Goal: Information Seeking & Learning: Learn about a topic

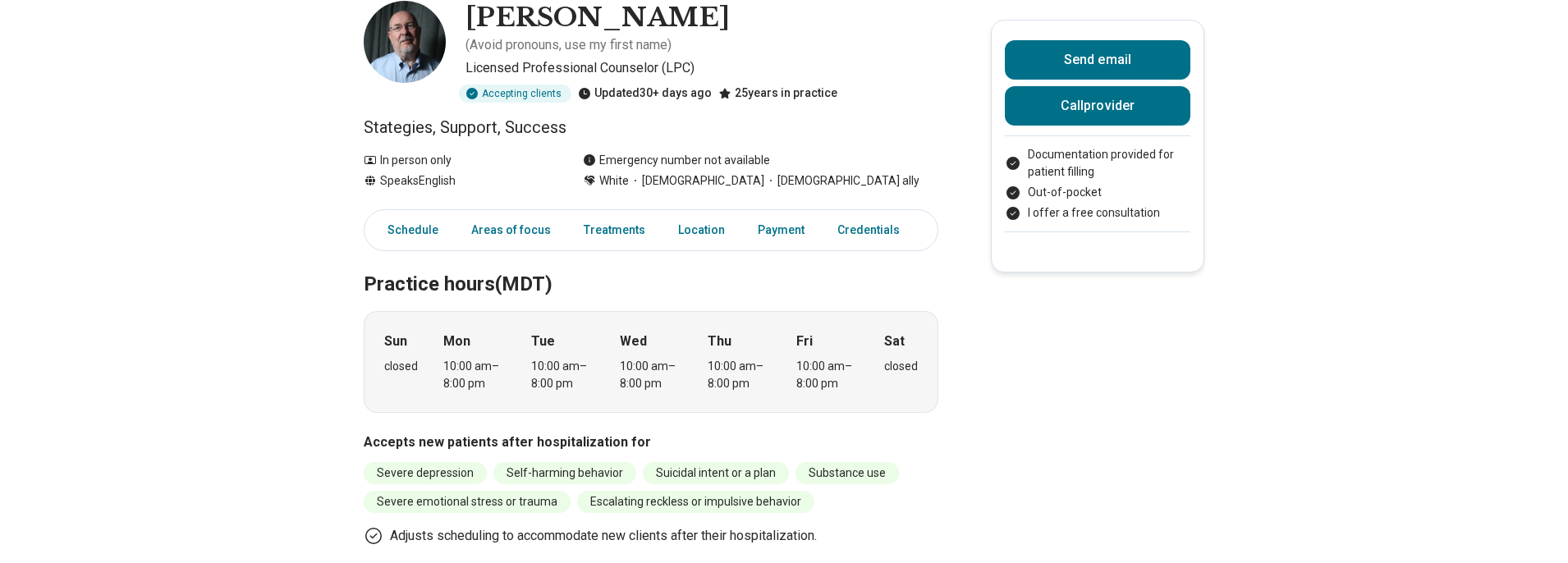
scroll to position [93, 0]
click at [766, 214] on link "Payment" at bounding box center [781, 231] width 67 height 33
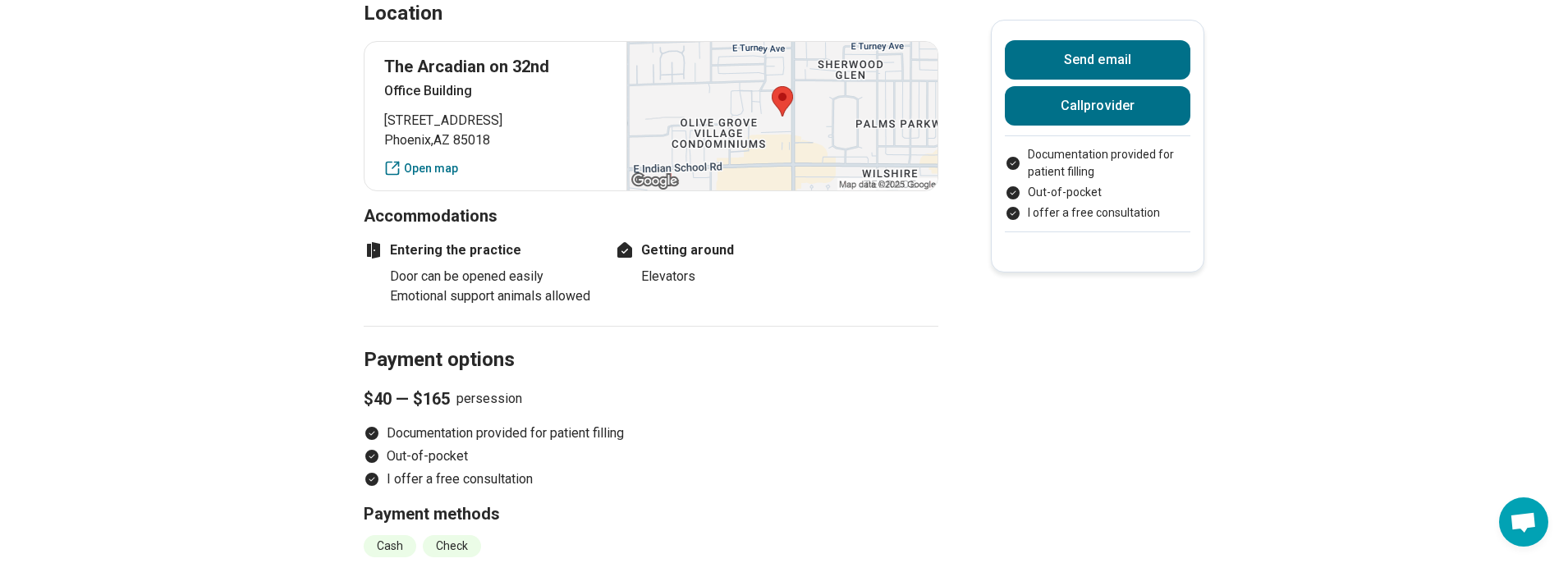
scroll to position [1158, 0]
click at [446, 172] on link "Open map" at bounding box center [495, 169] width 222 height 17
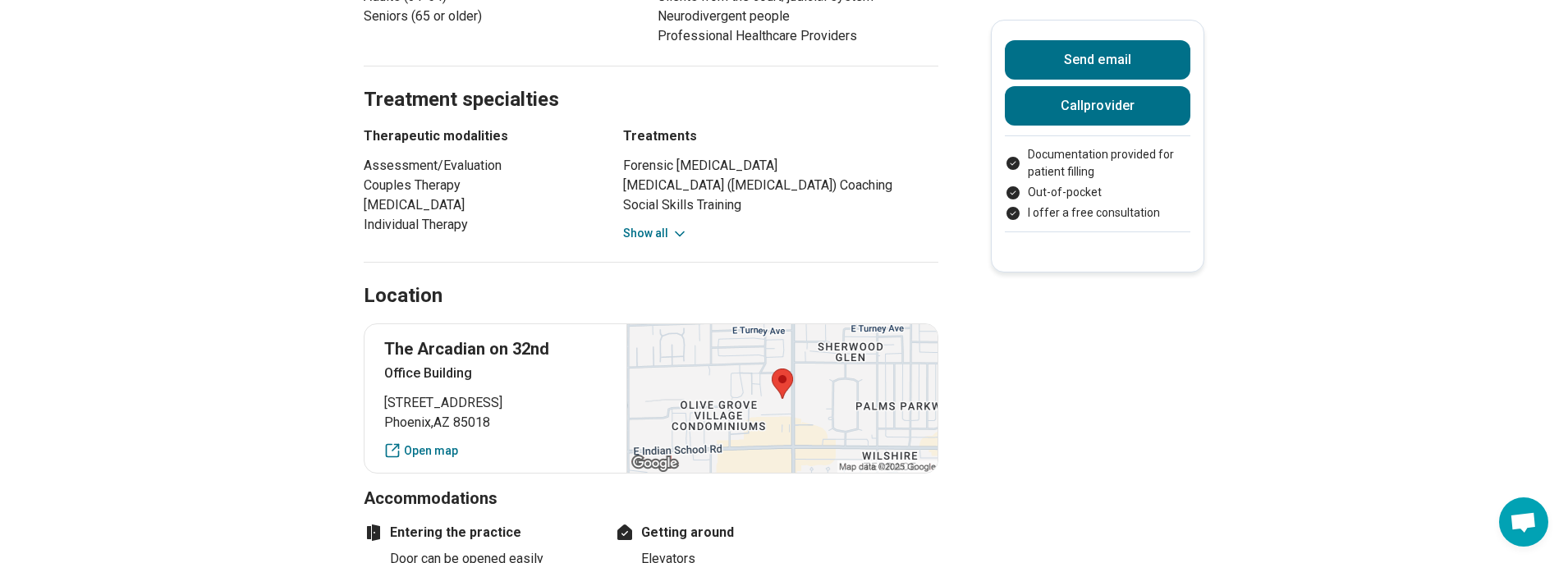
scroll to position [875, 0]
click at [661, 232] on button "Show all" at bounding box center [655, 234] width 65 height 17
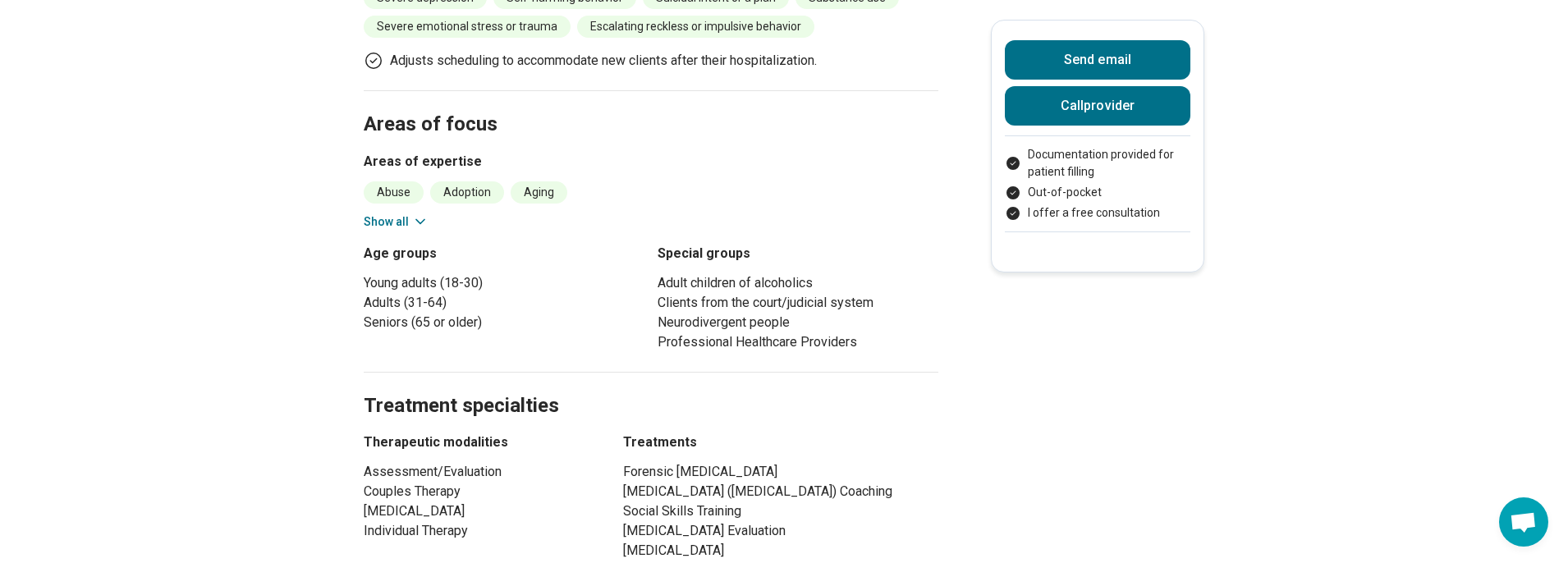
scroll to position [570, 0]
click at [389, 212] on button "Show all" at bounding box center [396, 221] width 65 height 17
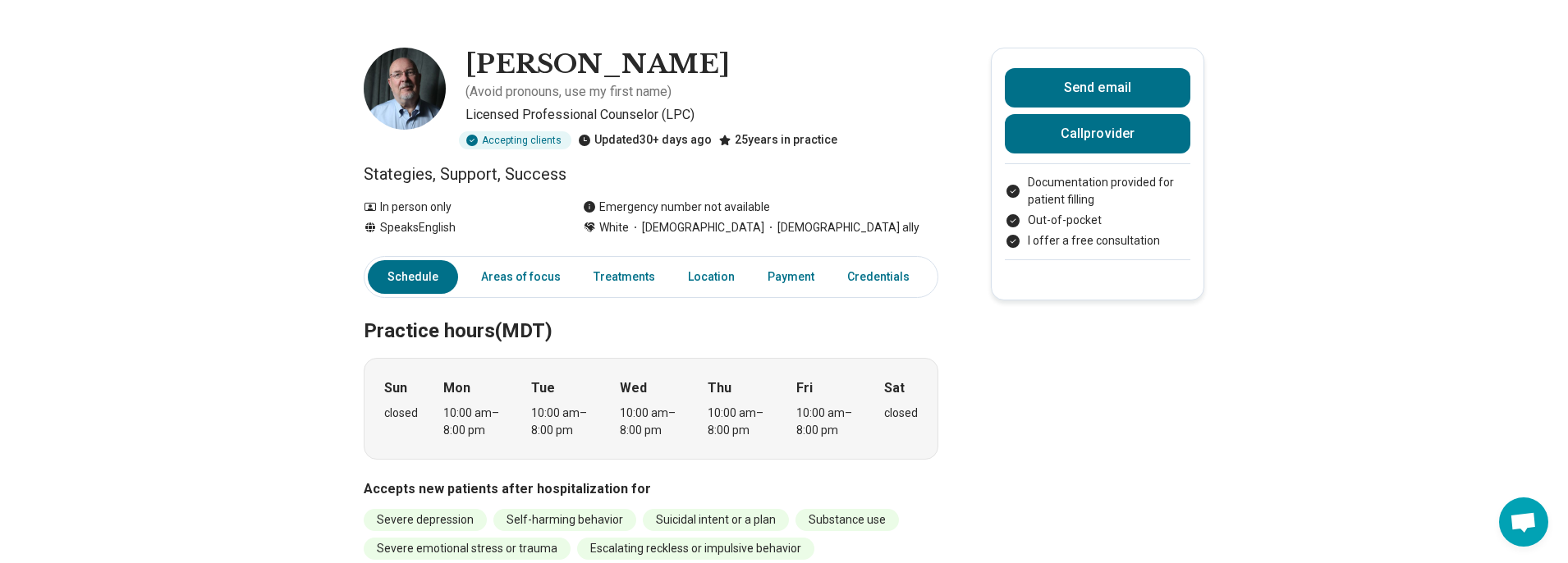
scroll to position [0, 0]
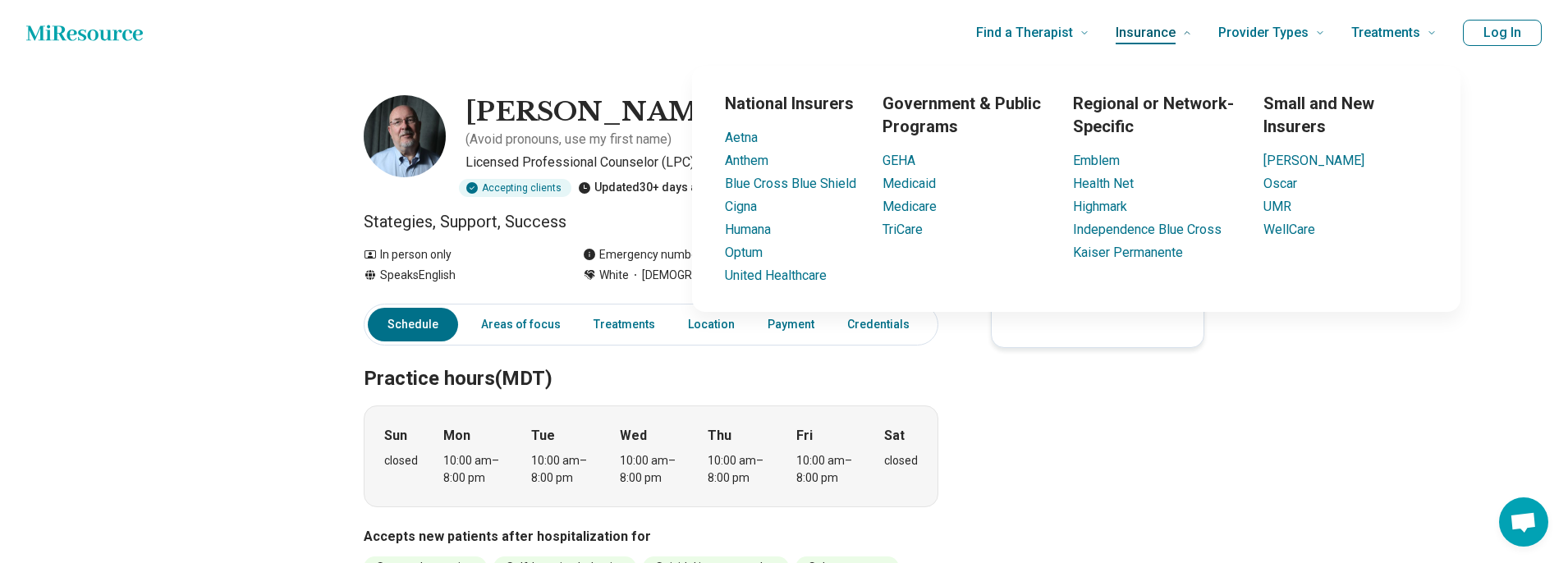
click at [1171, 32] on span "Insurance" at bounding box center [1146, 33] width 60 height 23
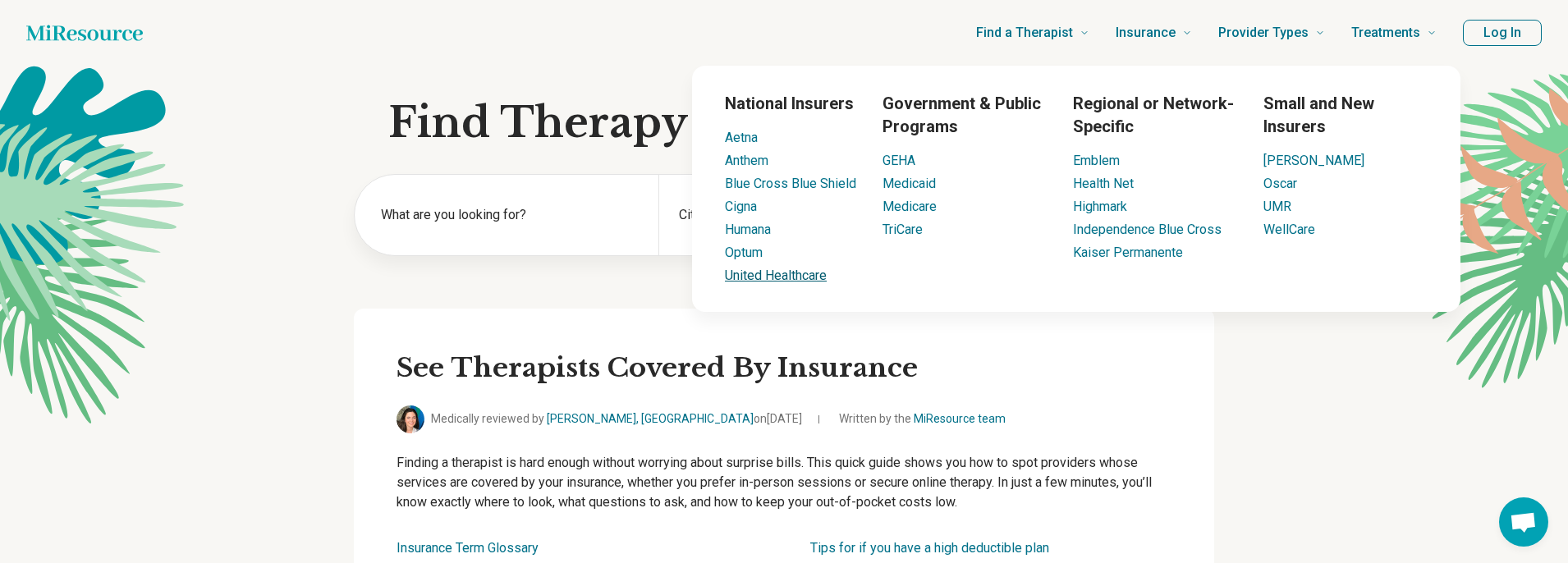
click at [765, 277] on link "United Healthcare" at bounding box center [776, 275] width 102 height 16
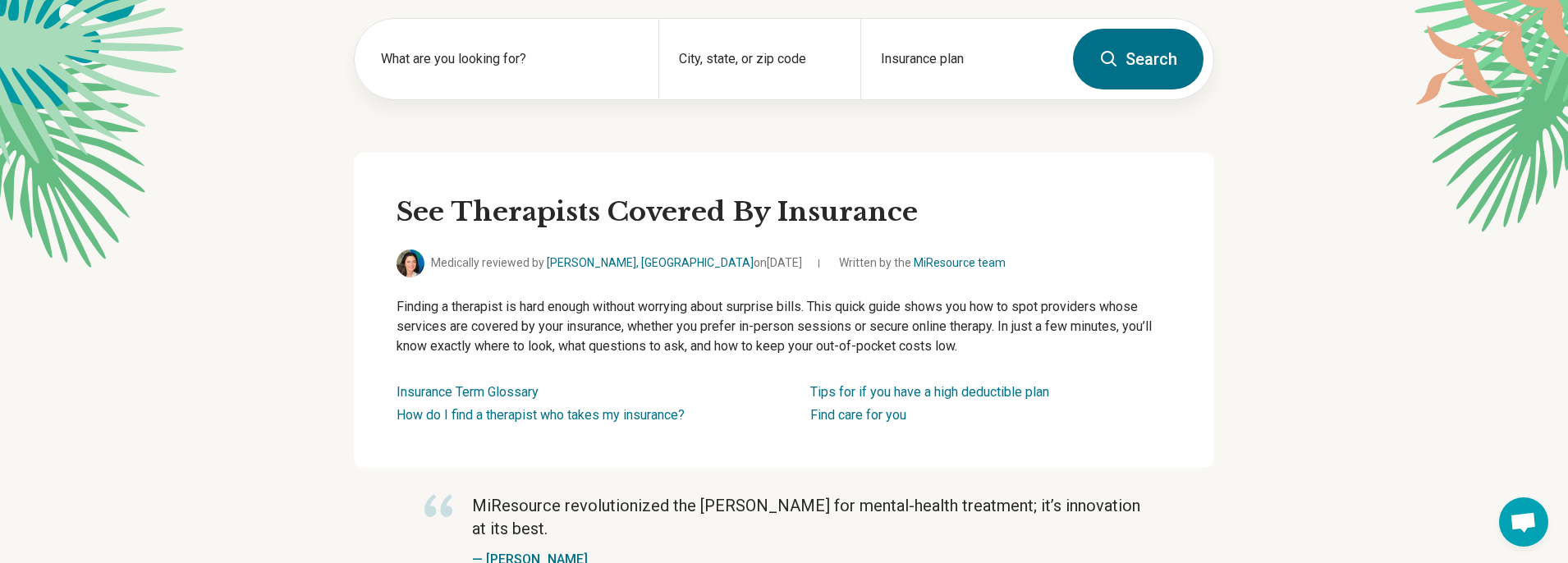
scroll to position [157, 0]
click at [648, 417] on link "How do I find a therapist who takes my insurance?" at bounding box center [540, 414] width 288 height 16
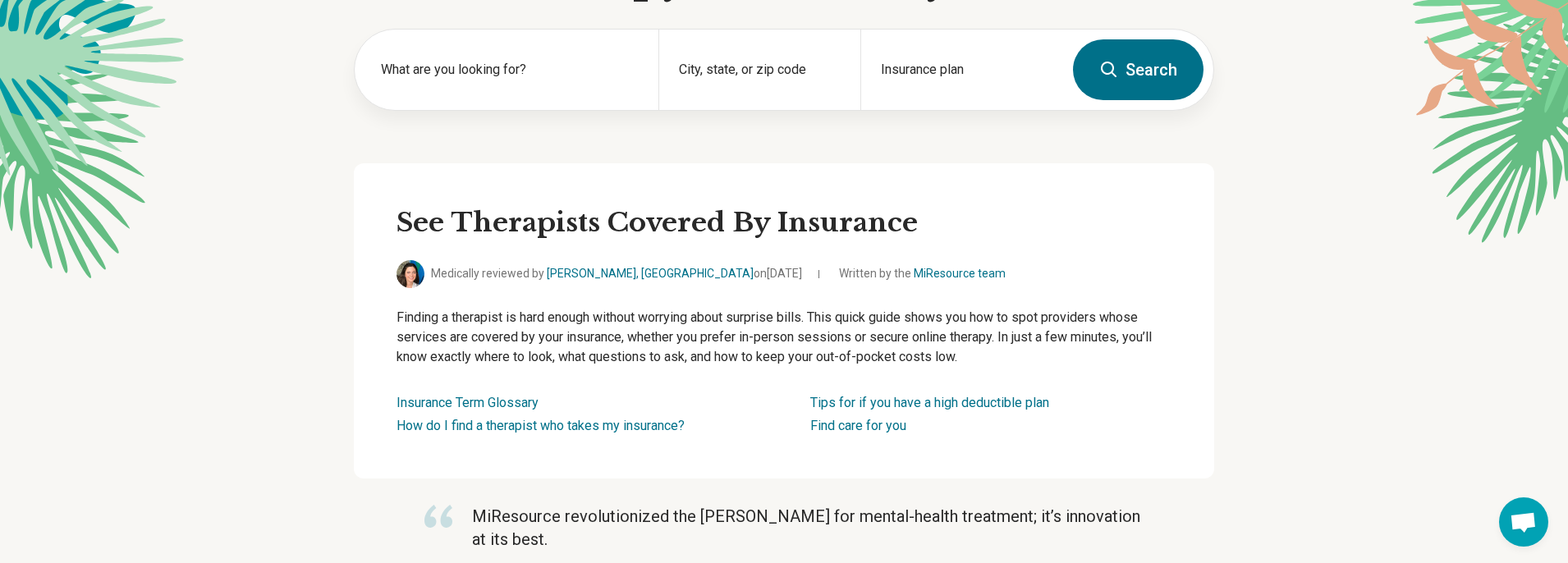
scroll to position [157, 0]
